Goal: Information Seeking & Learning: Learn about a topic

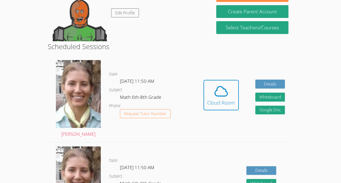
scroll to position [101, 0]
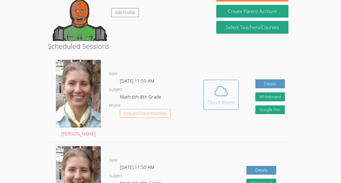
click at [217, 98] on div "Cloud Room" at bounding box center [221, 102] width 28 height 8
click at [201, 94] on div "Hidden Cloud Room Details Whiteboard Hidden Google Doc" at bounding box center [244, 99] width 98 height 86
click at [212, 96] on span at bounding box center [221, 90] width 28 height 15
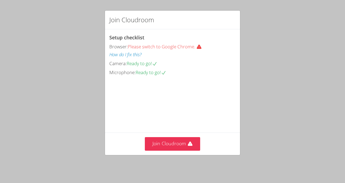
scroll to position [23, 0]
click at [179, 144] on button "Join Cloudroom" at bounding box center [173, 143] width 56 height 13
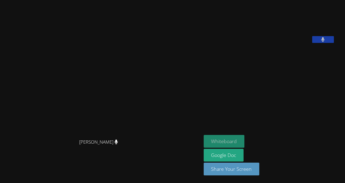
click at [245, 142] on button "Whiteboard" at bounding box center [224, 141] width 41 height 13
click at [326, 43] on button at bounding box center [323, 39] width 22 height 7
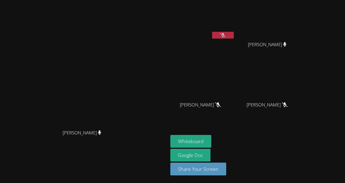
click at [234, 39] on div at bounding box center [223, 36] width 22 height 8
click at [226, 34] on icon at bounding box center [223, 35] width 6 height 5
click at [225, 37] on icon at bounding box center [223, 35] width 4 height 5
click at [234, 37] on button at bounding box center [223, 35] width 22 height 7
click at [43, 91] on video at bounding box center [83, 80] width 81 height 92
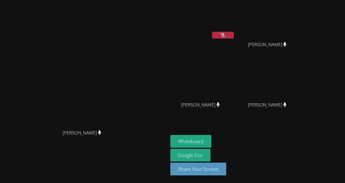
click at [43, 84] on video at bounding box center [83, 80] width 81 height 92
click at [226, 36] on icon at bounding box center [223, 35] width 6 height 5
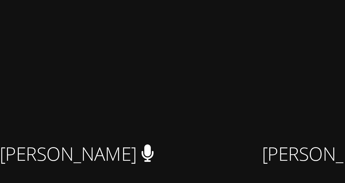
click at [223, 92] on video at bounding box center [202, 80] width 65 height 36
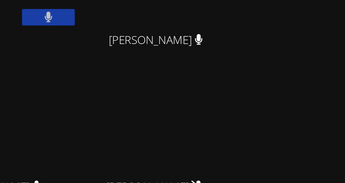
scroll to position [0, 0]
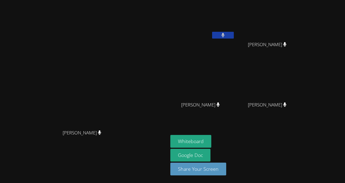
click at [234, 36] on button at bounding box center [223, 35] width 22 height 7
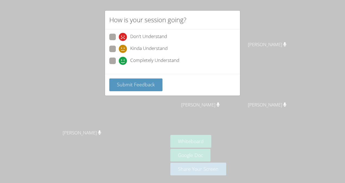
click at [166, 62] on span "Completely Understand" at bounding box center [154, 61] width 49 height 8
click at [123, 62] on input "Completely Understand" at bounding box center [121, 59] width 5 height 5
radio input "true"
click at [135, 84] on span "Submit Feedback" at bounding box center [136, 84] width 38 height 7
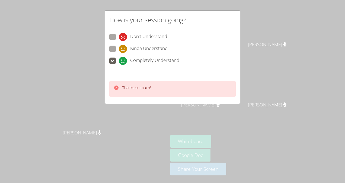
click at [124, 48] on icon at bounding box center [123, 49] width 8 height 8
click at [123, 48] on input "Kinda Understand" at bounding box center [121, 48] width 5 height 5
radio input "true"
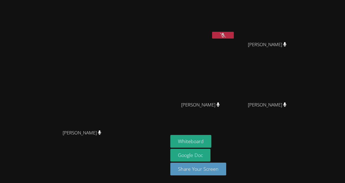
click at [226, 35] on icon at bounding box center [223, 35] width 6 height 5
click at [301, 39] on div "Carla Guzman Encarnacion" at bounding box center [269, 50] width 65 height 22
click at [43, 112] on video at bounding box center [83, 80] width 81 height 92
click at [225, 34] on icon at bounding box center [222, 35] width 3 height 5
